Goal: Transaction & Acquisition: Purchase product/service

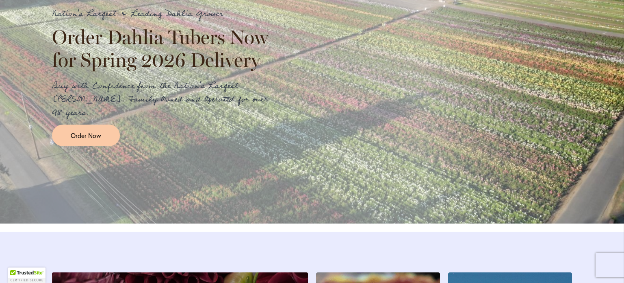
scroll to position [974, 0]
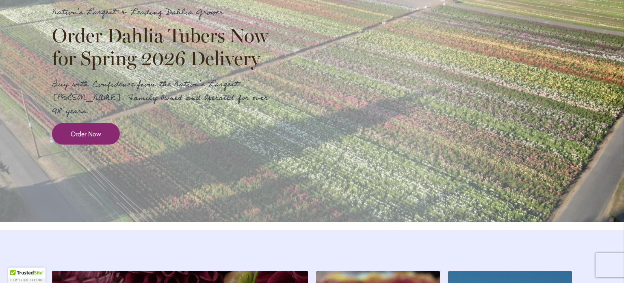
click at [71, 138] on span "Order Now" at bounding box center [86, 133] width 30 height 9
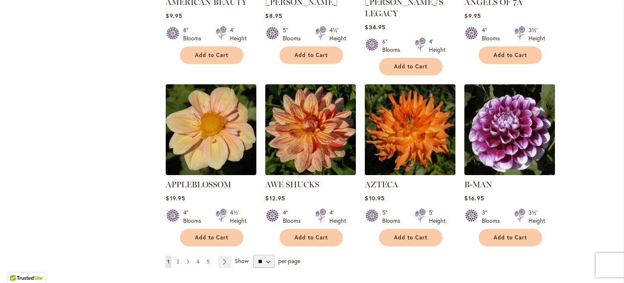
scroll to position [644, 0]
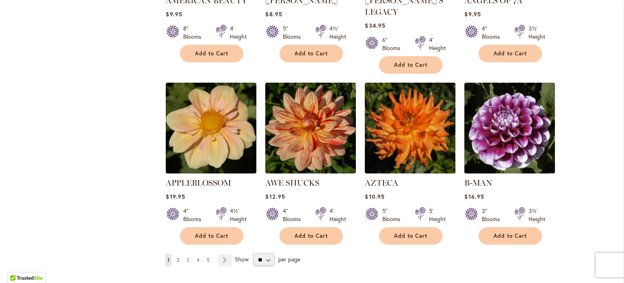
click at [177, 256] on span "2" at bounding box center [178, 259] width 2 height 6
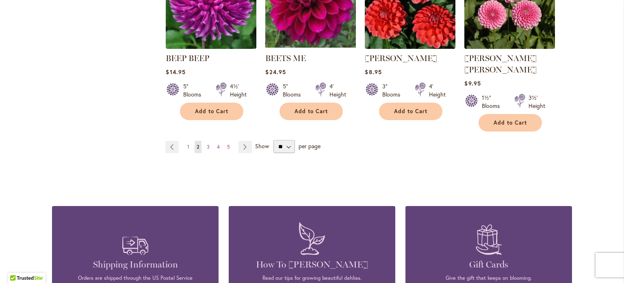
scroll to position [755, 0]
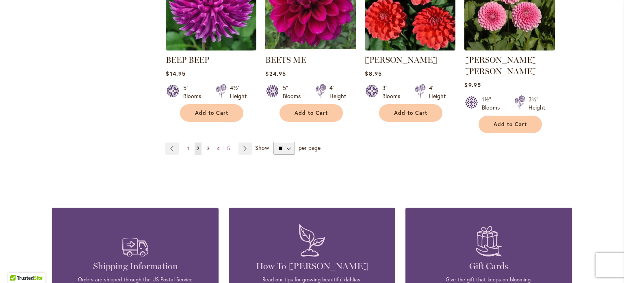
click at [207, 145] on span "3" at bounding box center [208, 148] width 3 height 6
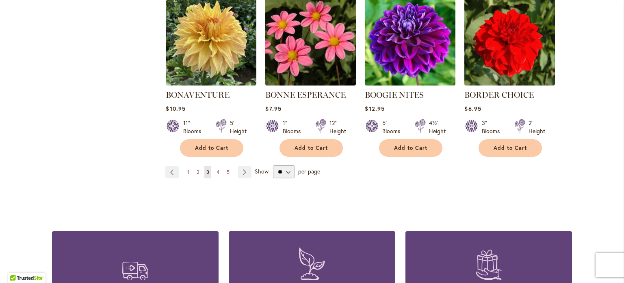
scroll to position [731, 0]
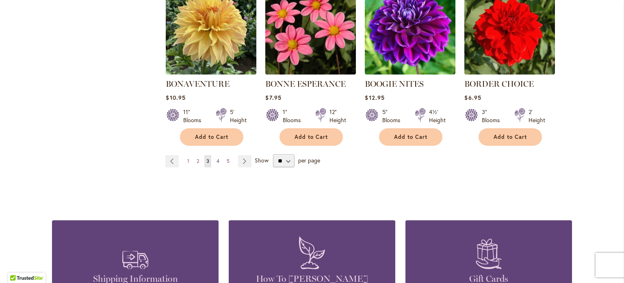
click at [215, 162] on link "Page 4" at bounding box center [218, 161] width 7 height 12
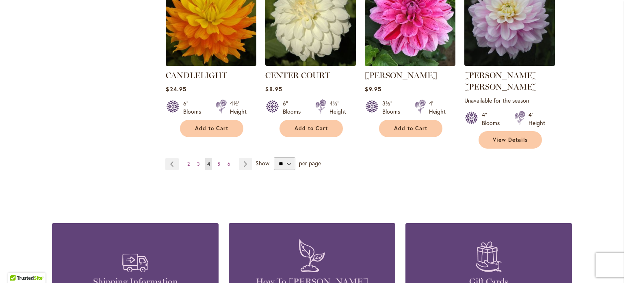
scroll to position [751, 0]
click at [217, 161] on span "5" at bounding box center [218, 164] width 3 height 6
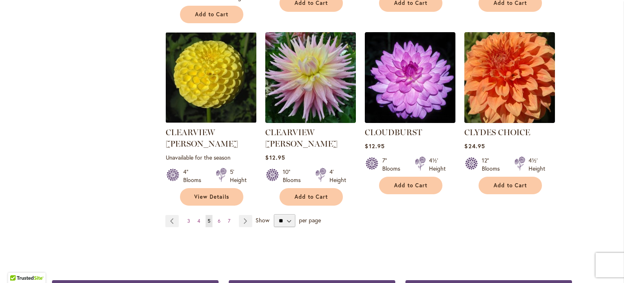
scroll to position [706, 0]
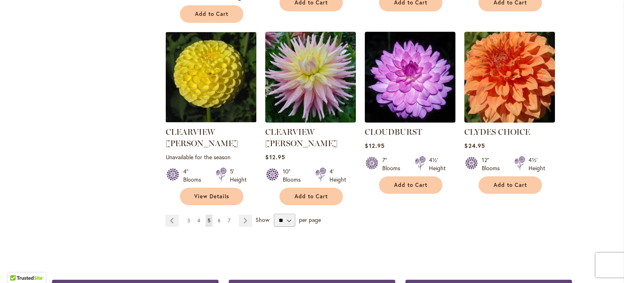
click at [218, 217] on span "6" at bounding box center [219, 220] width 3 height 6
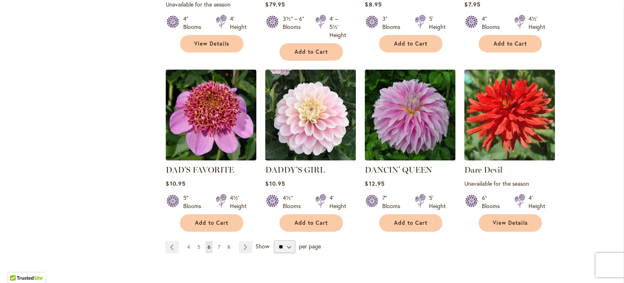
scroll to position [713, 0]
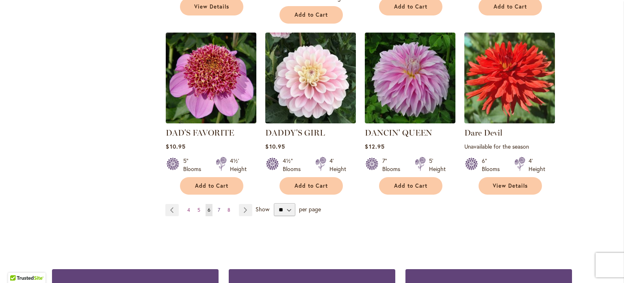
click at [218, 206] on span "7" at bounding box center [219, 209] width 2 height 6
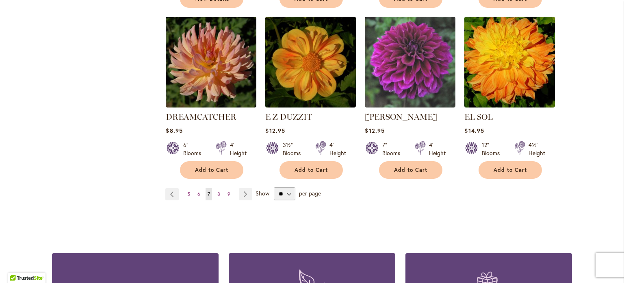
scroll to position [722, 0]
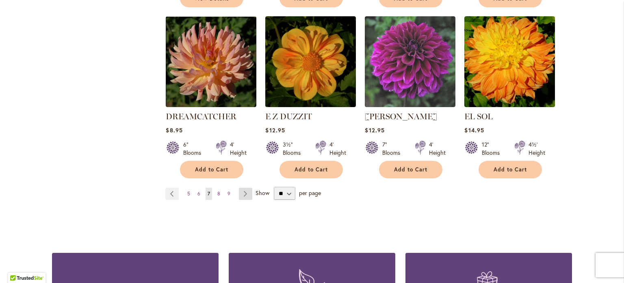
click at [241, 187] on link "Page Next" at bounding box center [245, 193] width 13 height 12
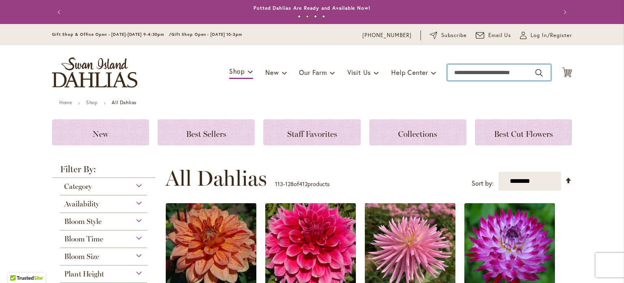
click at [461, 69] on input "Search" at bounding box center [500, 72] width 104 height 16
type input "*********"
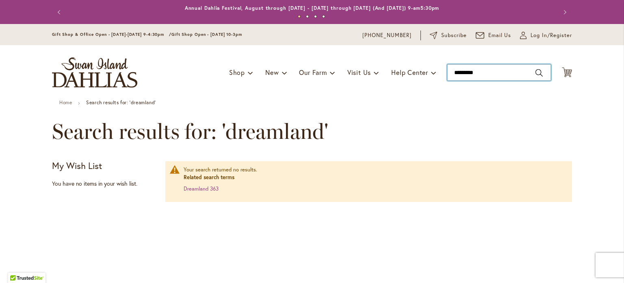
click at [501, 73] on input "*********" at bounding box center [500, 72] width 104 height 16
click at [185, 191] on link "Dreamland 363" at bounding box center [201, 188] width 35 height 7
type input "*********"
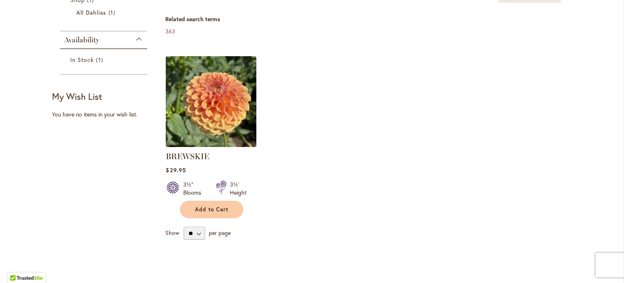
scroll to position [163, 0]
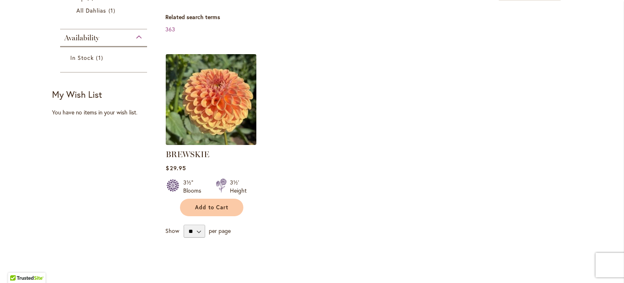
click at [171, 123] on img at bounding box center [211, 99] width 95 height 95
